Goal: Use online tool/utility: Utilize a website feature to perform a specific function

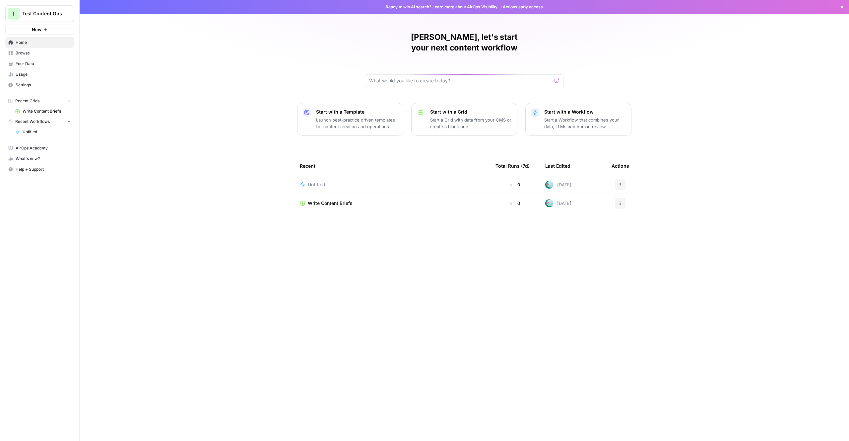
click at [195, 185] on div "[PERSON_NAME], let's start your next content workflow Start with a Template Lau…" at bounding box center [465, 220] width 770 height 441
click at [161, 106] on div "[PERSON_NAME], let's start your next content workflow Start with a Template Lau…" at bounding box center [465, 220] width 770 height 441
click at [427, 77] on input "text" at bounding box center [460, 80] width 182 height 7
click at [40, 65] on span "Your Data" at bounding box center [43, 64] width 55 height 6
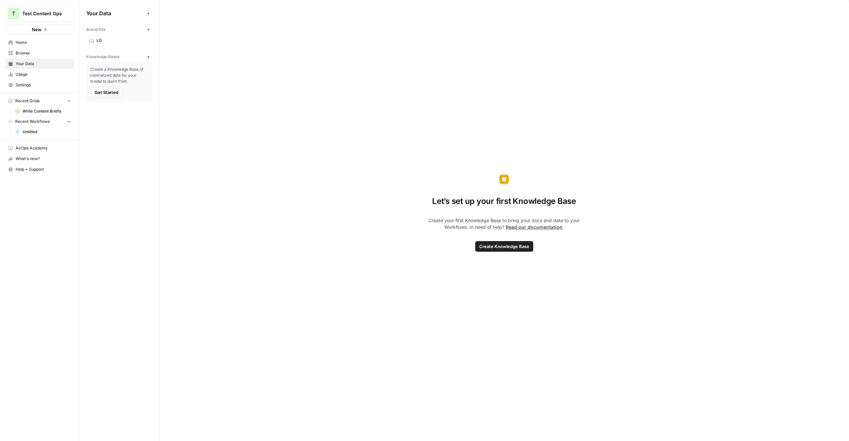
click at [109, 40] on span "LG" at bounding box center [123, 40] width 53 height 6
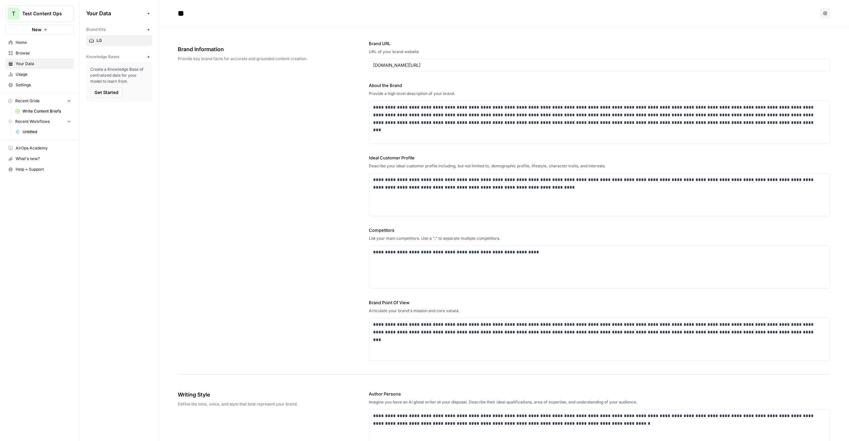
click at [46, 111] on span "Write Content Briefs" at bounding box center [47, 111] width 48 height 6
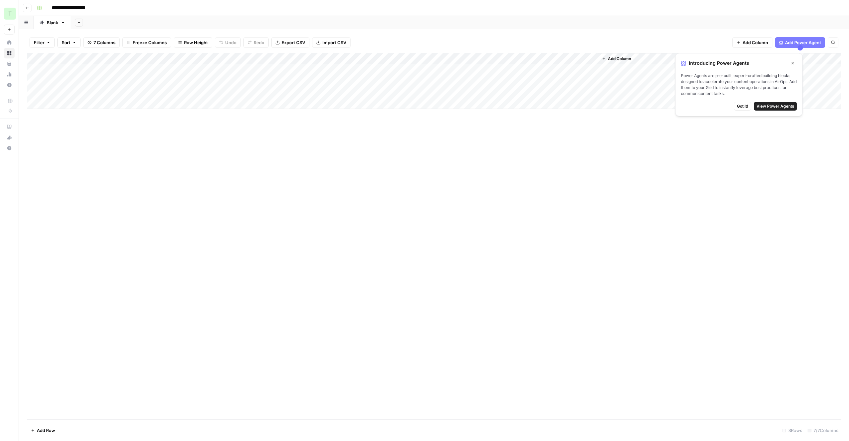
click at [784, 106] on span "View Power Agents" at bounding box center [776, 106] width 38 height 6
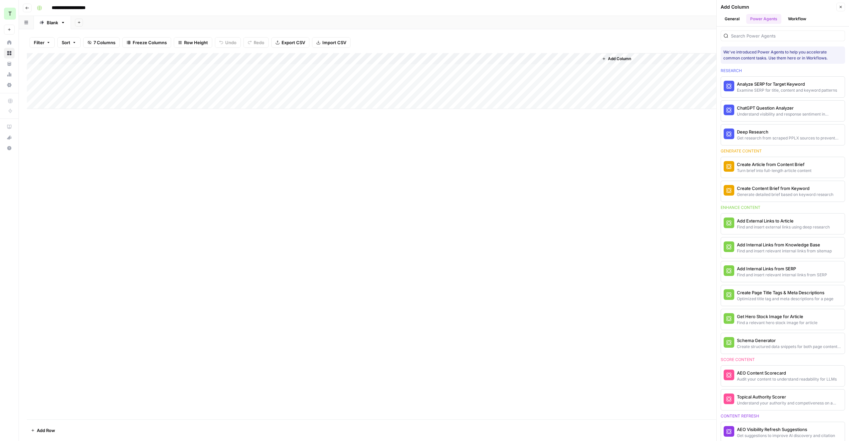
click at [841, 8] on icon "button" at bounding box center [841, 7] width 4 height 4
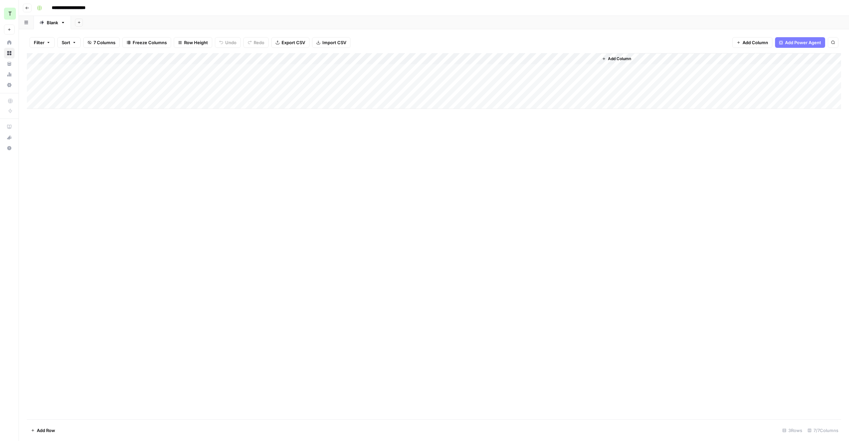
click at [29, 10] on button "Go back" at bounding box center [27, 8] width 9 height 9
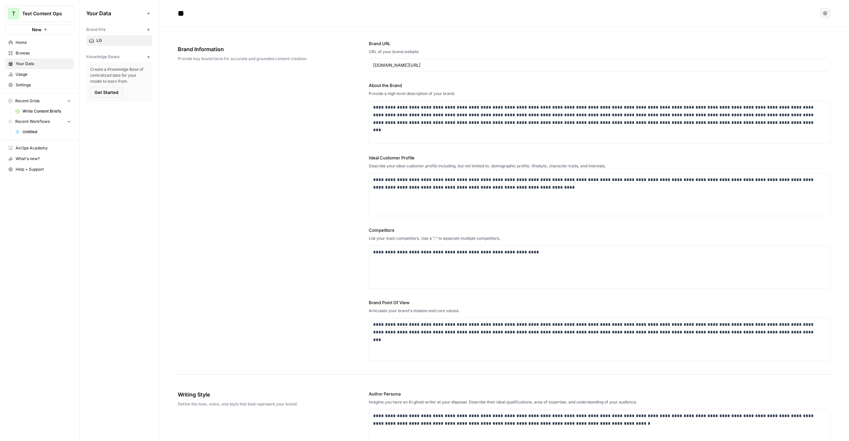
click at [44, 73] on span "Usage" at bounding box center [43, 74] width 55 height 6
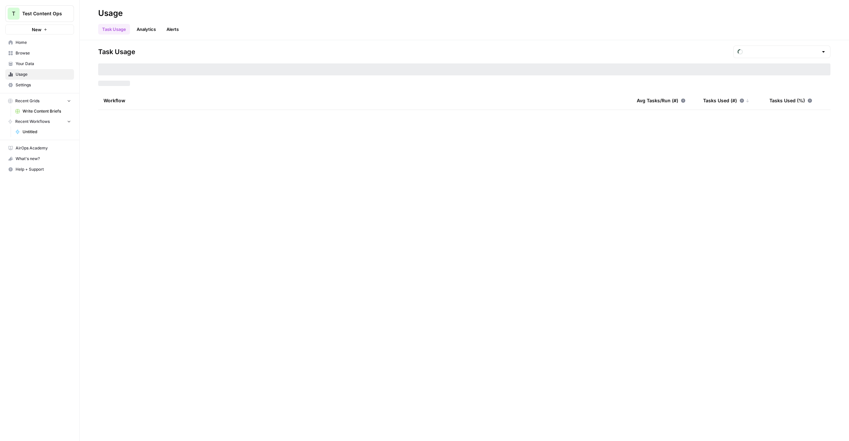
type input "August Included Tasks"
click at [34, 66] on span "Your Data" at bounding box center [43, 64] width 55 height 6
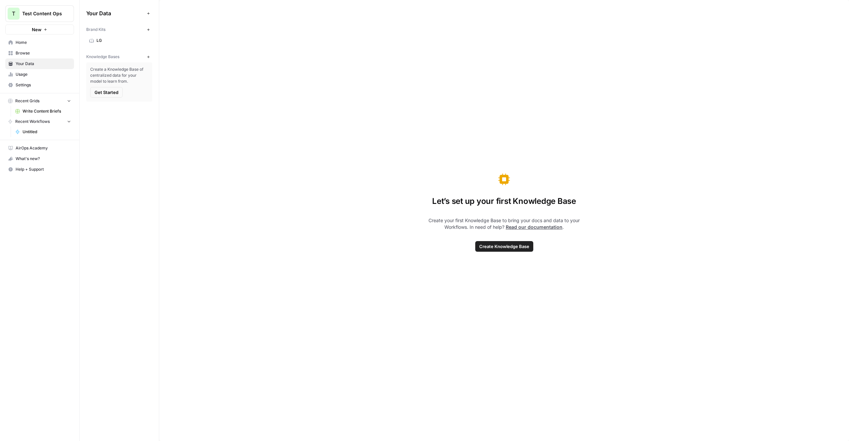
click at [38, 55] on span "Browse" at bounding box center [43, 53] width 55 height 6
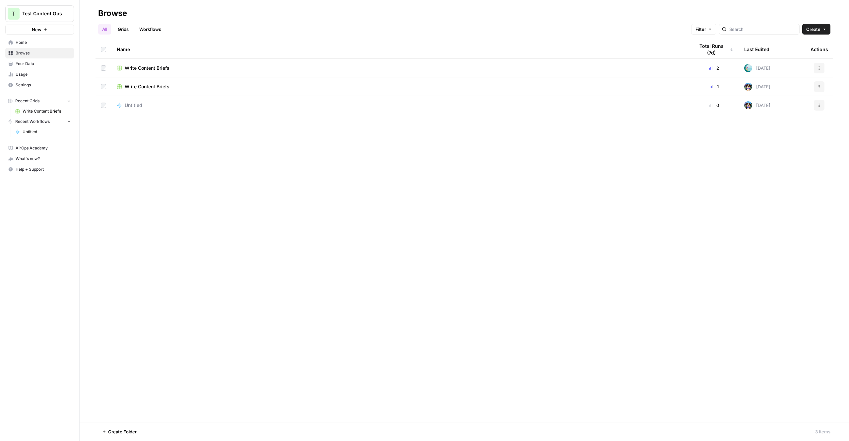
click at [38, 45] on link "Home" at bounding box center [39, 42] width 69 height 11
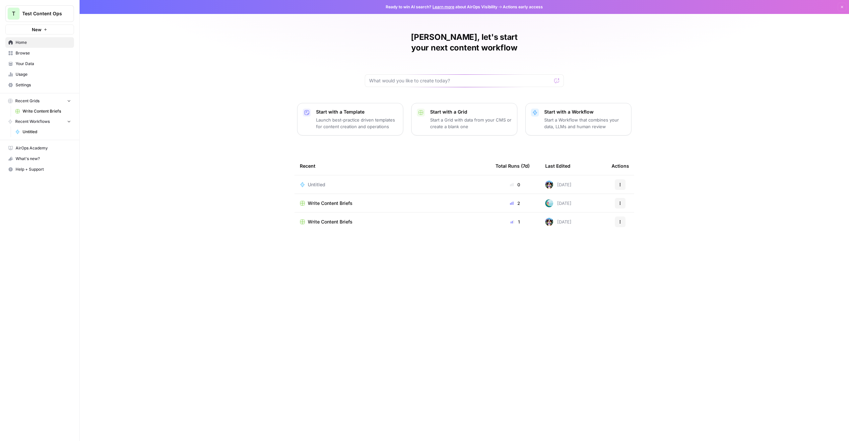
click at [364, 116] on p "Launch best-practice driven templates for content creation and operations" at bounding box center [357, 122] width 82 height 13
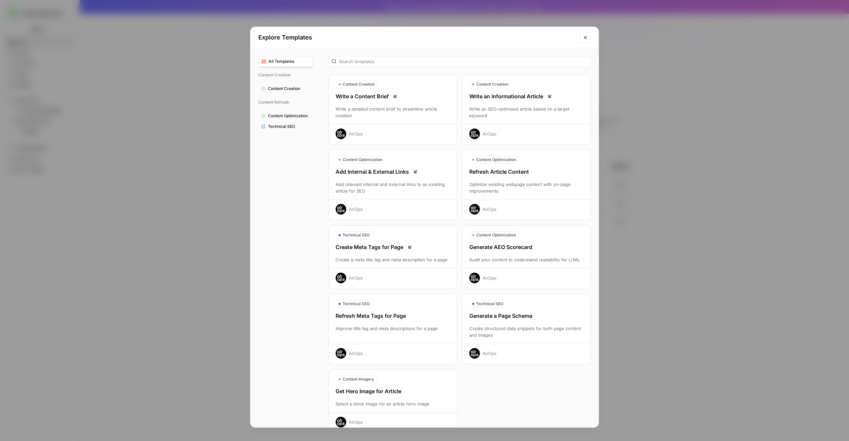
click at [282, 123] on span "Technical SEO" at bounding box center [289, 126] width 42 height 6
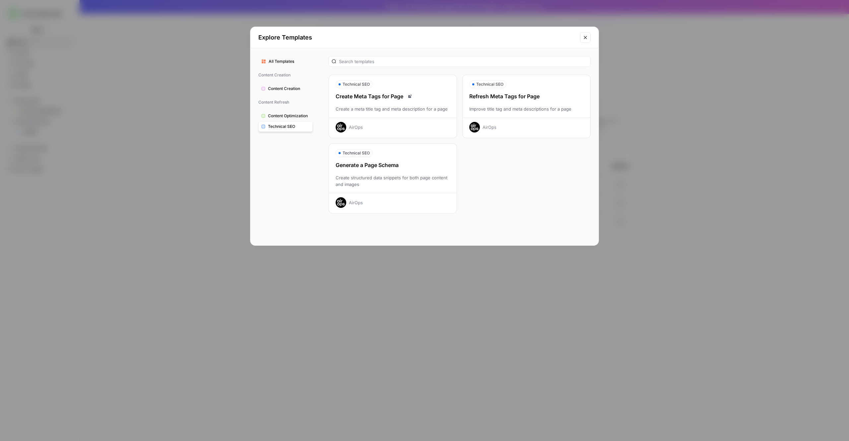
click at [285, 128] on span "Technical SEO" at bounding box center [289, 126] width 42 height 6
click at [284, 62] on span "All Templates" at bounding box center [289, 61] width 41 height 6
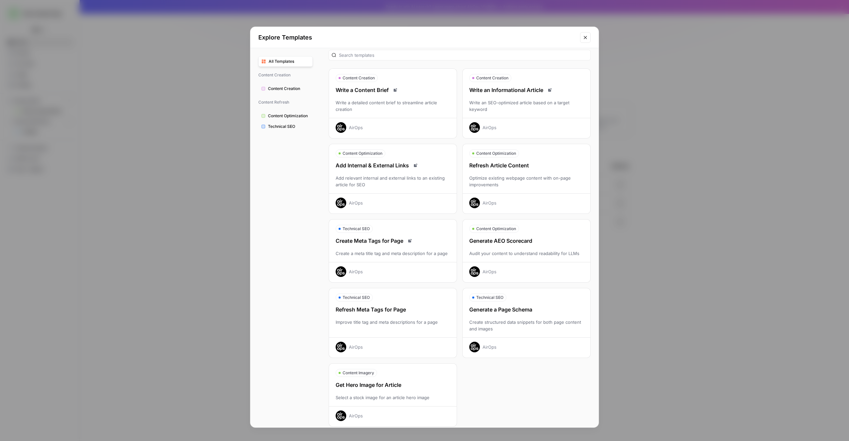
scroll to position [14, 0]
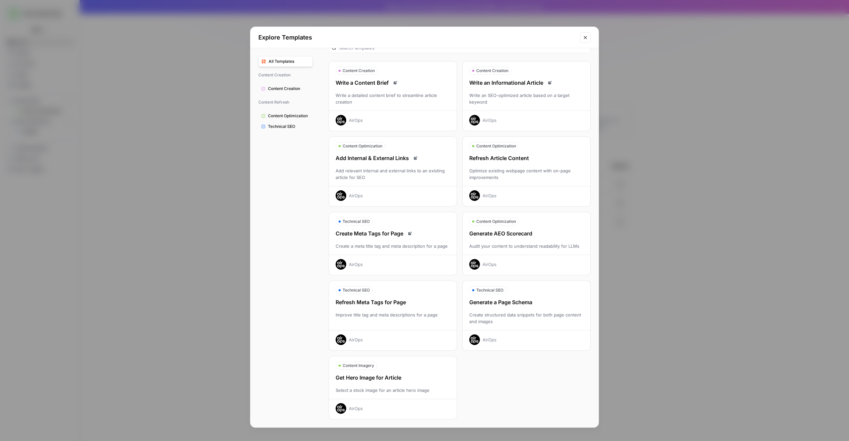
click at [498, 308] on div "Generate a Page Schema Create structured data snippets for both page content an…" at bounding box center [527, 321] width 128 height 47
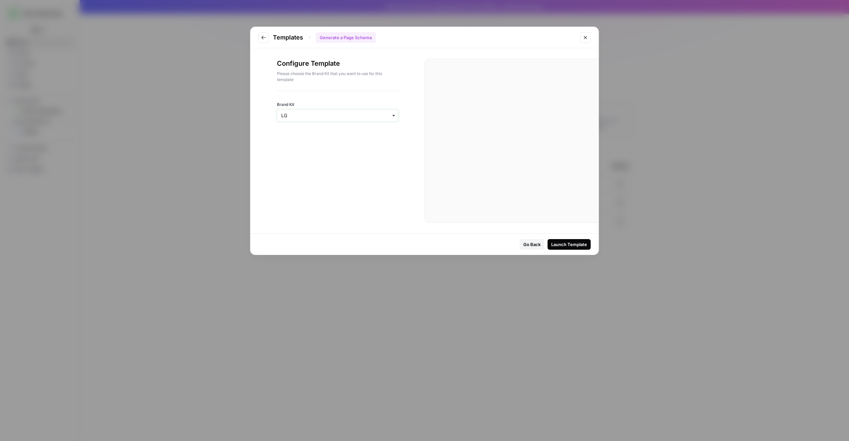
click at [320, 118] on input "Brand Kit" at bounding box center [337, 115] width 112 height 7
click at [347, 176] on div "Configure Template Please choose the Brand Kit that you want to use for this te…" at bounding box center [337, 140] width 174 height 185
click at [576, 244] on div "Launch Template" at bounding box center [569, 244] width 36 height 7
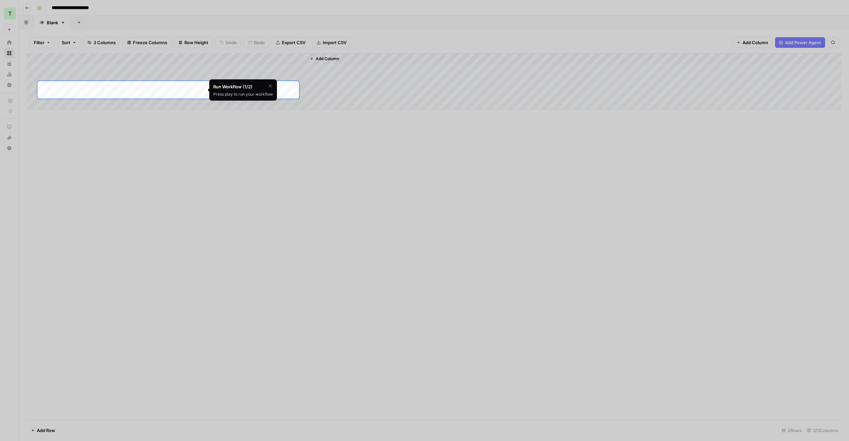
click at [169, 87] on div "Add Column" at bounding box center [434, 81] width 814 height 56
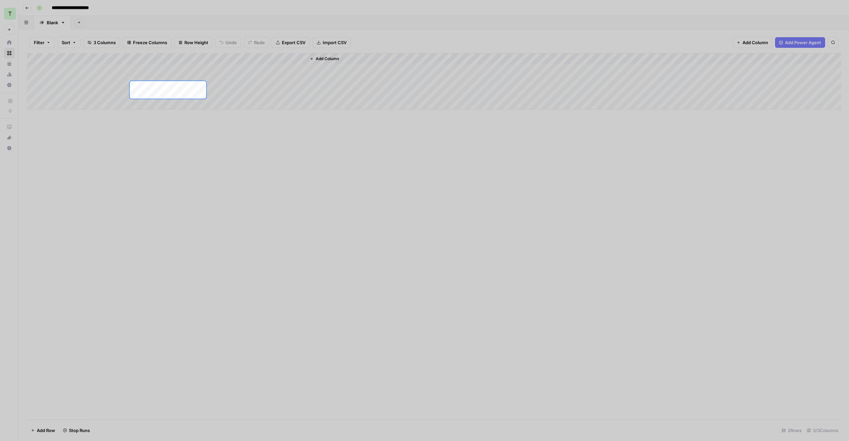
click at [99, 102] on div at bounding box center [424, 319] width 849 height 441
click at [189, 112] on div at bounding box center [424, 319] width 849 height 441
click at [238, 90] on div at bounding box center [630, 90] width 849 height 18
click at [309, 120] on div at bounding box center [424, 319] width 849 height 441
click at [189, 180] on div at bounding box center [424, 319] width 849 height 441
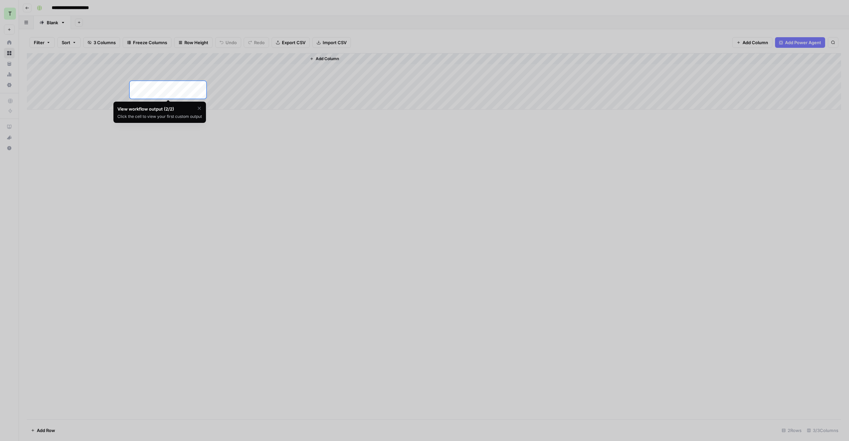
click at [309, 197] on div at bounding box center [424, 319] width 849 height 441
click at [243, 90] on div at bounding box center [630, 90] width 849 height 18
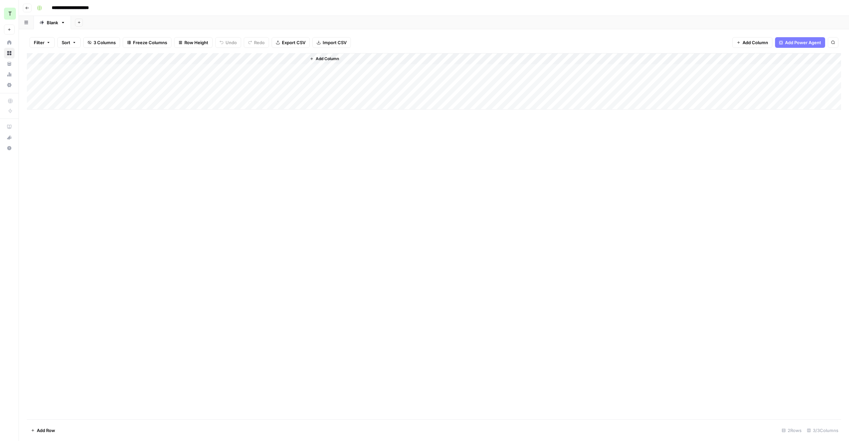
click at [174, 89] on div "Add Column" at bounding box center [434, 81] width 814 height 56
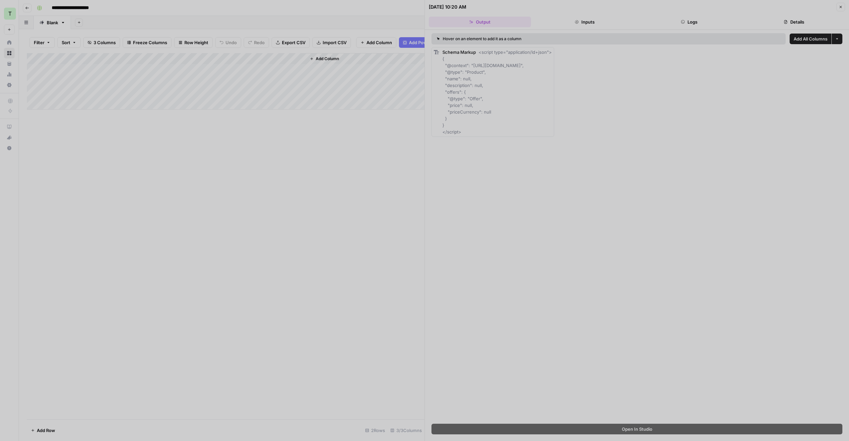
click at [466, 108] on div at bounding box center [424, 220] width 849 height 441
click at [296, 210] on div at bounding box center [424, 220] width 849 height 441
click at [626, 216] on div at bounding box center [424, 220] width 849 height 441
click at [639, 426] on div at bounding box center [424, 220] width 849 height 441
click at [630, 432] on div at bounding box center [424, 220] width 849 height 441
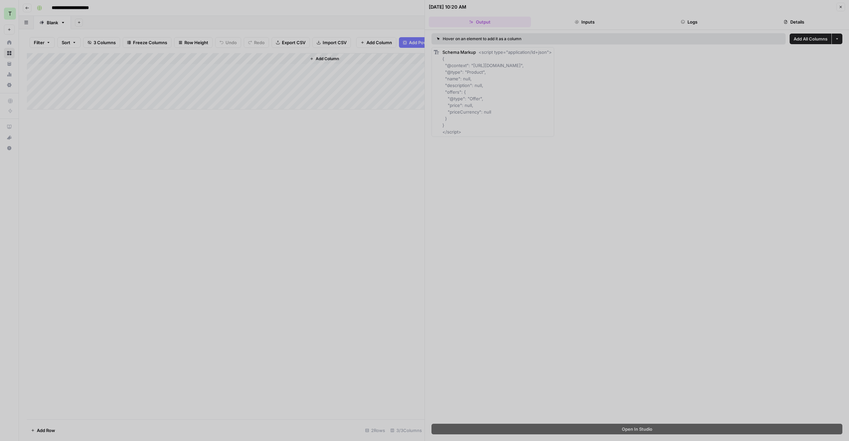
drag, startPoint x: 529, startPoint y: 362, endPoint x: 525, endPoint y: 356, distance: 6.4
click at [528, 362] on div at bounding box center [424, 220] width 849 height 441
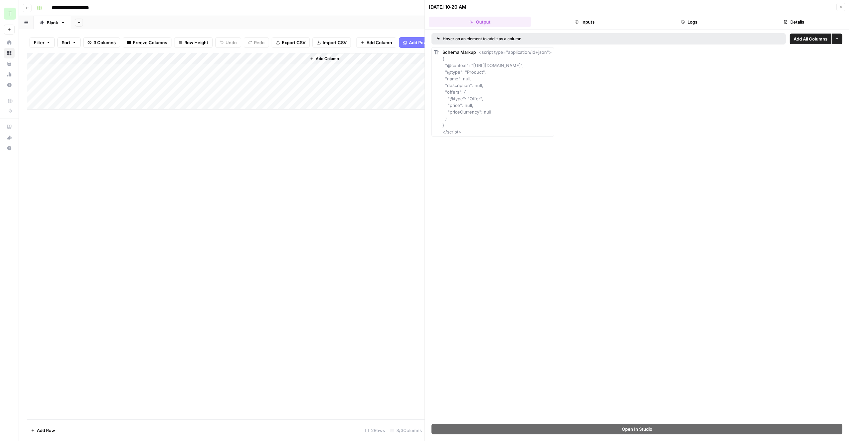
click at [498, 102] on div "Schema Markup <script type="application/ld+json"> { "@context": "[URL][DOMAIN_N…" at bounding box center [497, 92] width 109 height 86
click at [493, 67] on span "<script type="application/ld+json"> { "@context": "[URL][DOMAIN_NAME]", "@type"…" at bounding box center [497, 91] width 109 height 85
drag, startPoint x: 443, startPoint y: 110, endPoint x: 435, endPoint y: 56, distance: 54.7
click at [435, 56] on div "Schema Markup <script type="application/ld+json"> { "@context": "[URL][DOMAIN_N…" at bounding box center [493, 92] width 123 height 90
click at [521, 99] on div "Schema Markup <script type="application/ld+json"> { "@context": "[URL][DOMAIN_N…" at bounding box center [497, 92] width 109 height 86
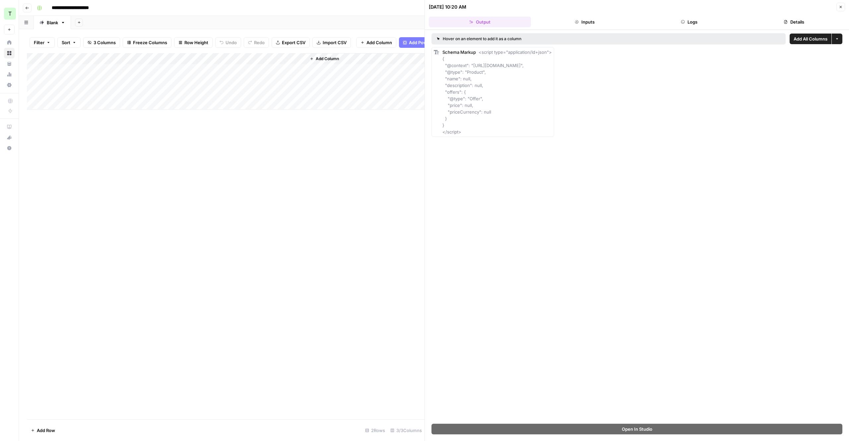
click at [221, 93] on div "Add Column" at bounding box center [226, 81] width 398 height 56
click at [189, 94] on div "Add Column" at bounding box center [226, 81] width 398 height 56
click at [581, 21] on button "Inputs" at bounding box center [585, 22] width 102 height 11
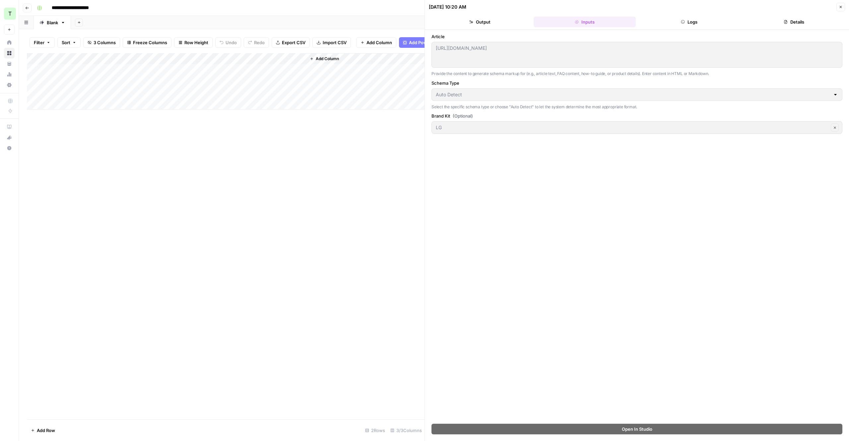
click at [469, 22] on button "Output" at bounding box center [480, 22] width 102 height 11
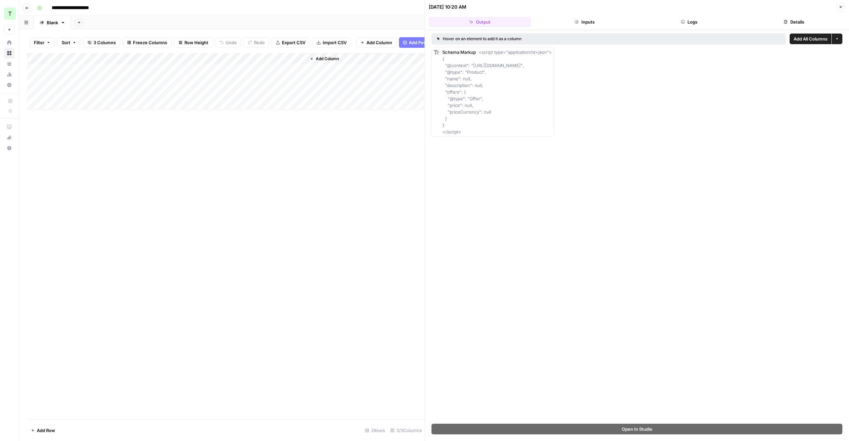
click at [88, 93] on div "Add Column" at bounding box center [226, 81] width 398 height 56
click at [161, 96] on div "Add Column" at bounding box center [226, 81] width 398 height 56
